Goal: Navigation & Orientation: Find specific page/section

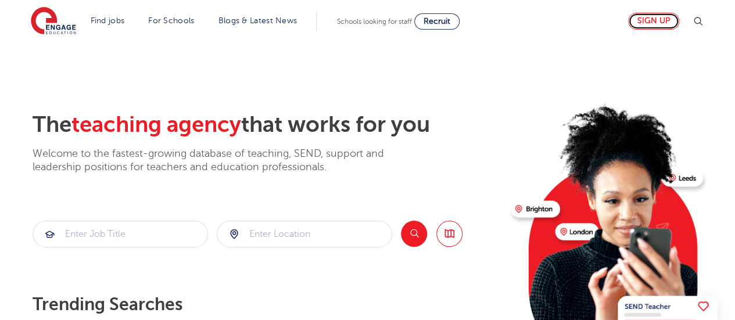
click at [667, 15] on link "Sign up" at bounding box center [653, 21] width 51 height 17
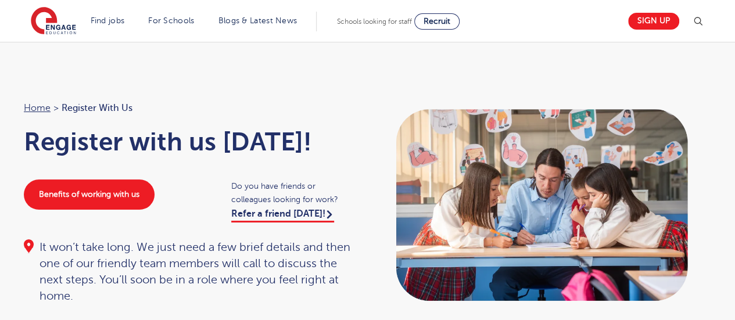
click at [92, 60] on div "Home > Register with us Register with us [DATE]! Benefits of working with us Do…" at bounding box center [367, 199] width 735 height 315
click at [268, 120] on div "Home > Register with us Register with us today! Benefits of working with us Do …" at bounding box center [189, 202] width 355 height 204
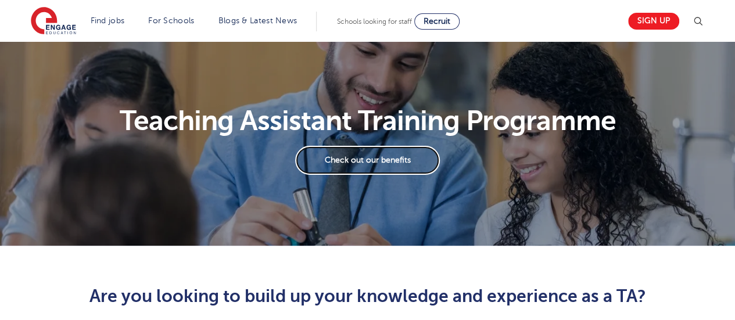
click at [338, 154] on link "Check out our benefits" at bounding box center [367, 160] width 145 height 29
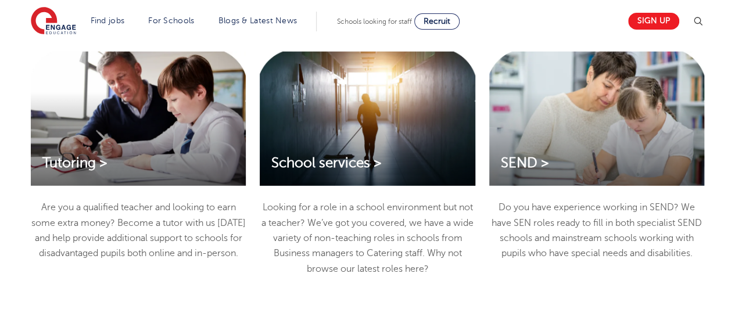
scroll to position [1510, 0]
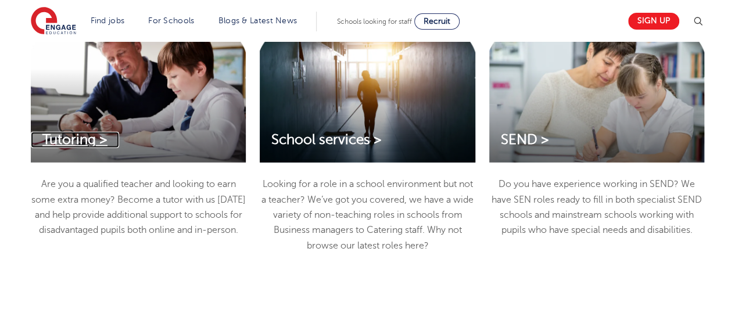
click at [67, 136] on span "Tutoring >" at bounding box center [74, 140] width 65 height 16
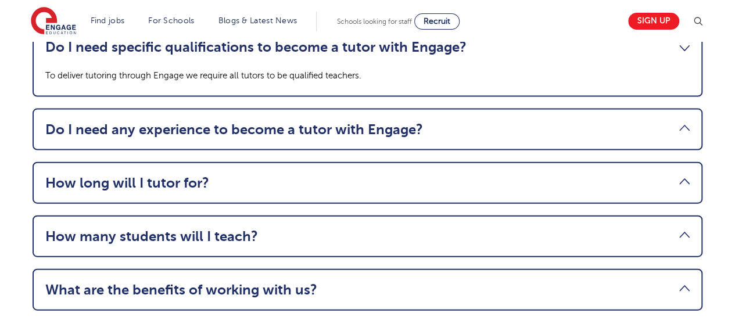
scroll to position [1231, 0]
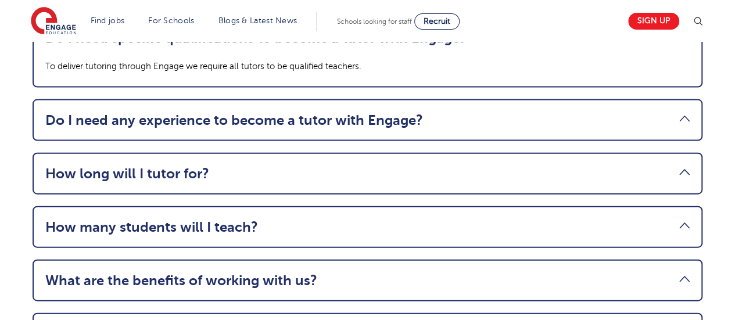
click at [94, 127] on link "Do I need any experience to become a tutor with Engage?" at bounding box center [367, 120] width 644 height 16
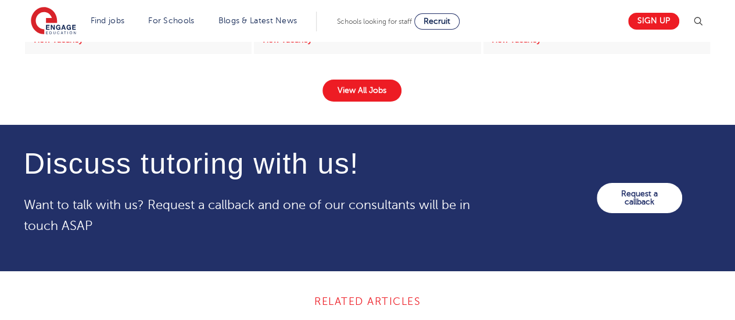
scroll to position [1998, 0]
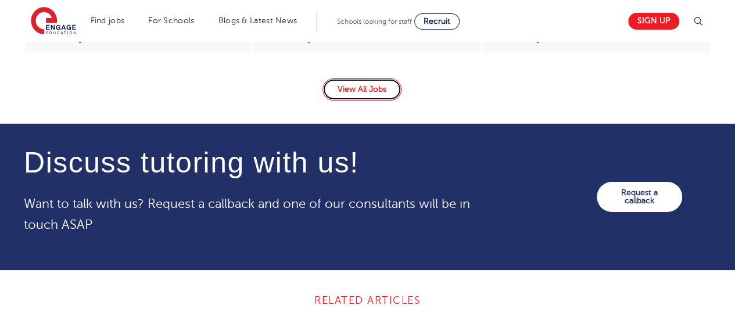
click at [356, 88] on link "View All Jobs" at bounding box center [361, 89] width 79 height 22
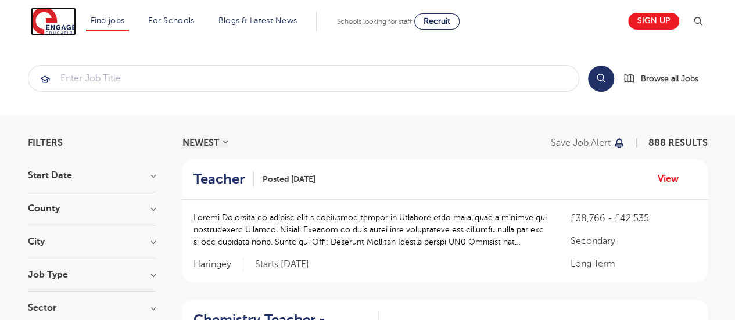
click at [58, 32] on img at bounding box center [53, 21] width 45 height 29
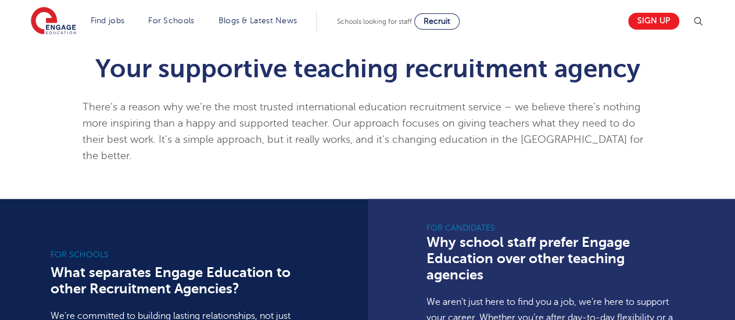
scroll to position [651, 0]
